Goal: Task Accomplishment & Management: Manage account settings

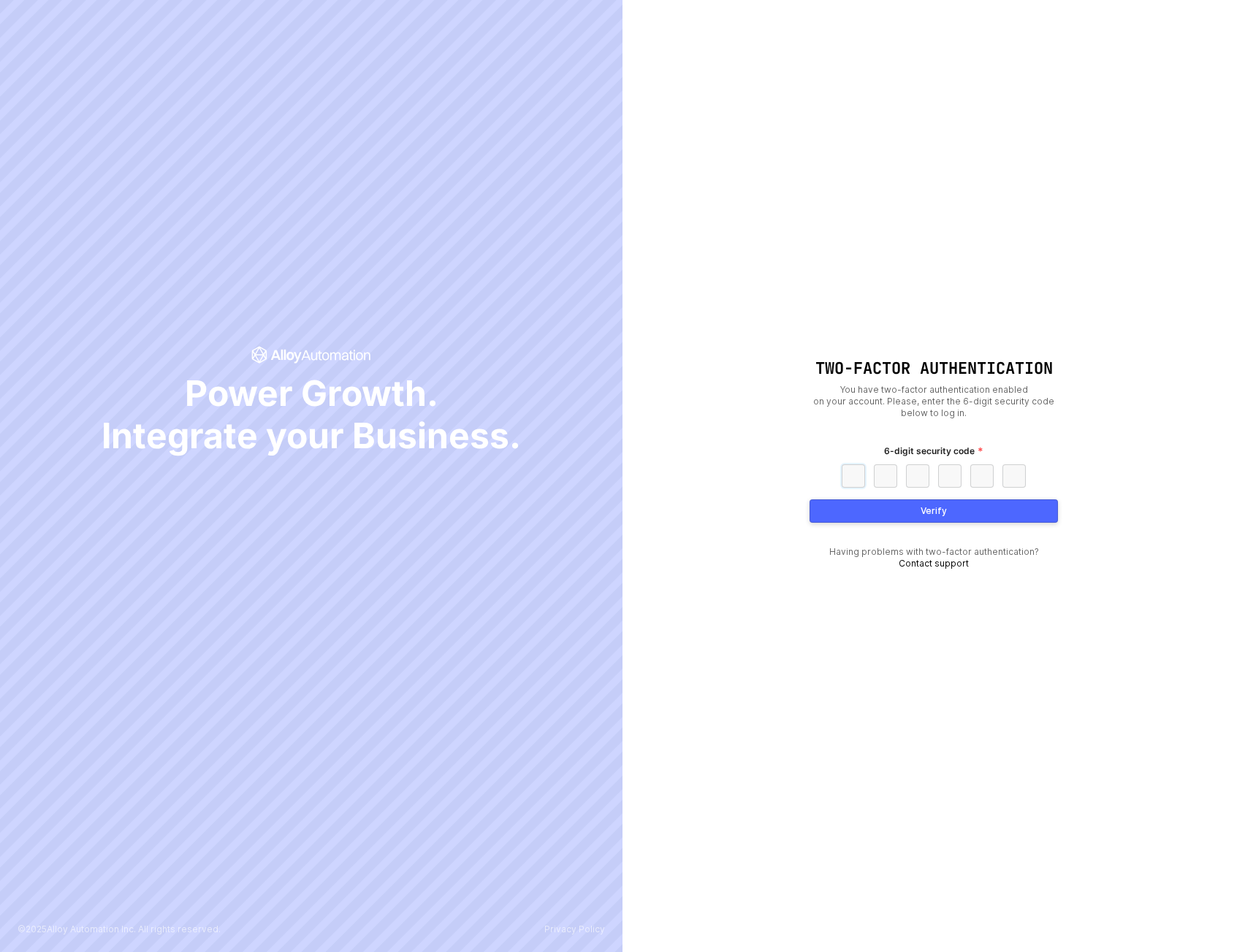
click at [855, 465] on input "text" at bounding box center [853, 476] width 23 height 23
paste input "4"
type input "4"
type input "9"
type input "2"
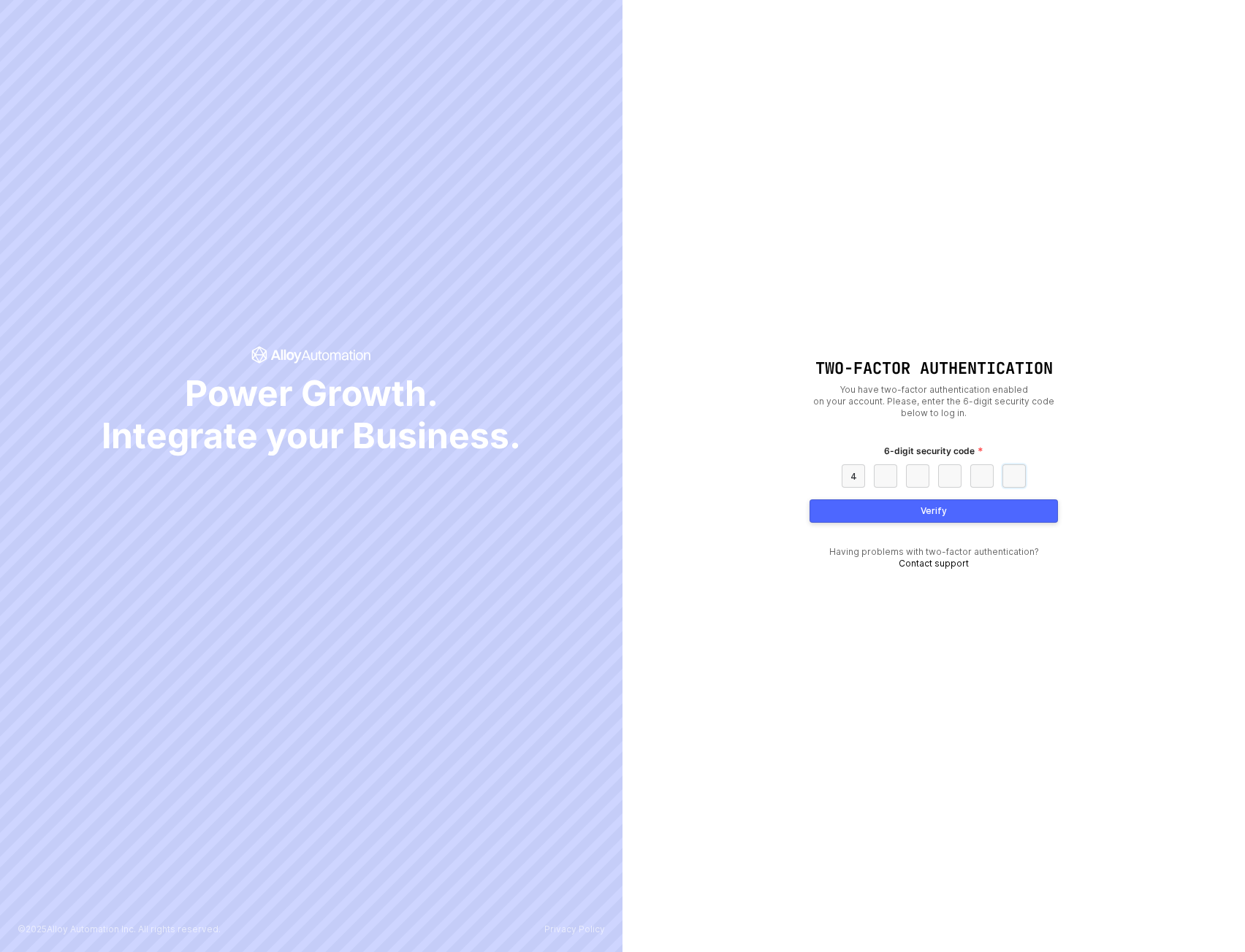
type input "2"
type input "7"
type input "3"
click at [1001, 507] on button "Verify" at bounding box center [933, 511] width 249 height 23
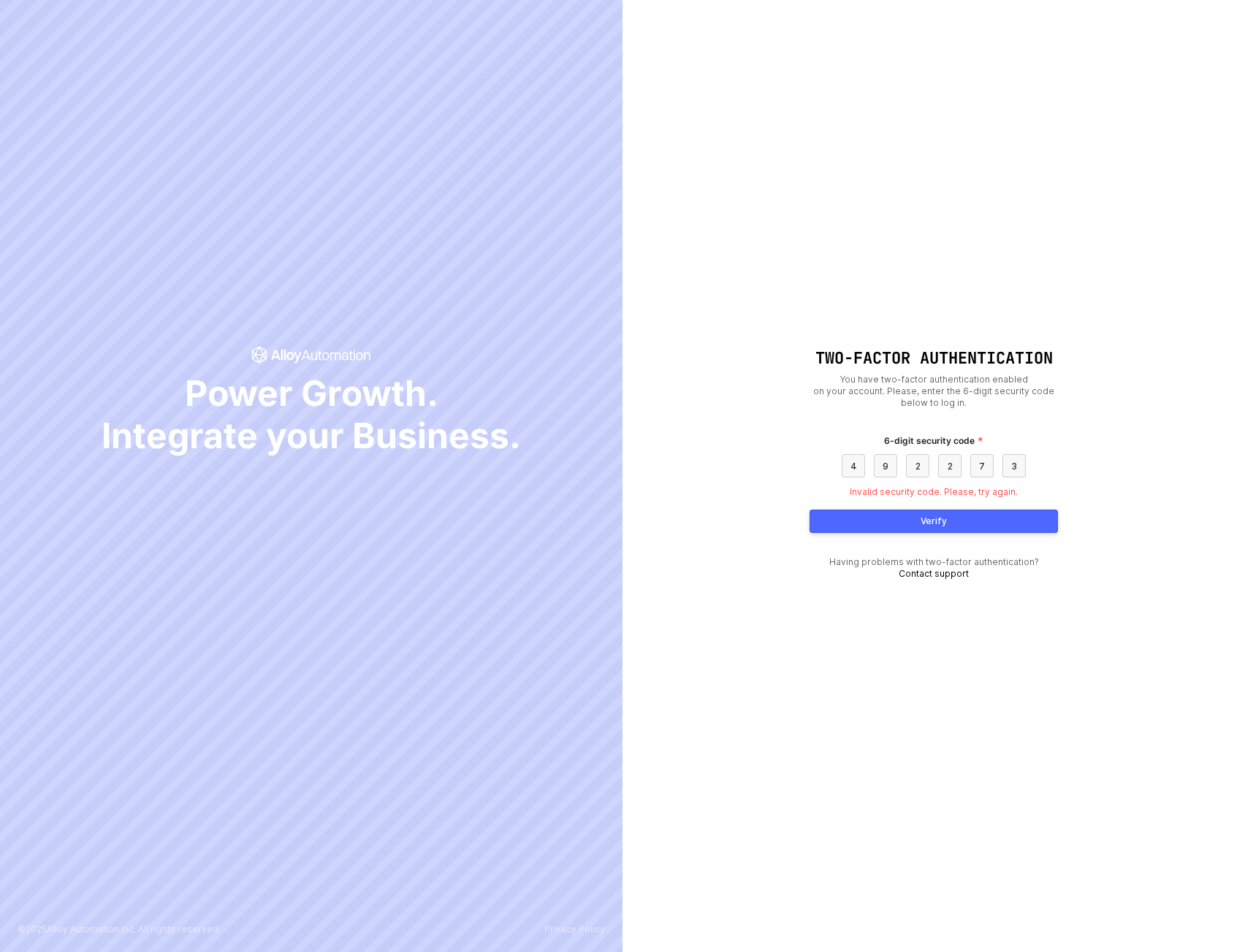
click at [922, 264] on div "Two-Factor Authentication You have two-factor authentication enabled on your ac…" at bounding box center [933, 476] width 622 height 952
click at [889, 256] on div "Two-Factor Authentication You have two-factor authentication enabled on your ac…" at bounding box center [933, 476] width 622 height 952
click at [720, 302] on div "Two-Factor Authentication You have two-factor authentication enabled on your ac…" at bounding box center [933, 476] width 622 height 952
